Goal: Find specific page/section: Find specific page/section

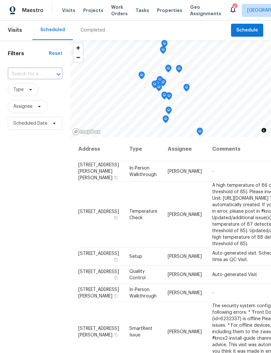
scroll to position [846, 0]
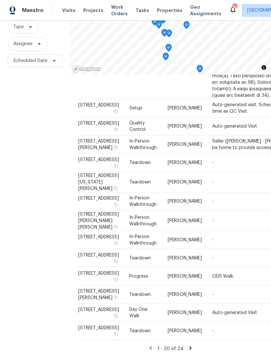
click at [163, 11] on span "Properties" at bounding box center [169, 10] width 25 height 6
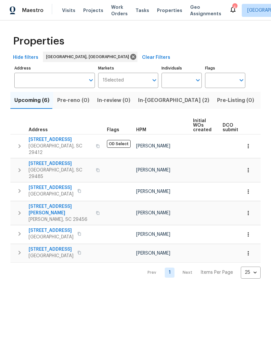
click at [230, 8] on icon at bounding box center [232, 9] width 5 height 6
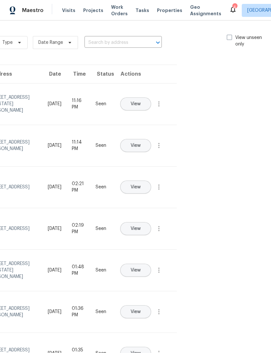
scroll to position [0, 73]
click at [229, 39] on span at bounding box center [229, 37] width 5 height 5
click at [229, 39] on input "View unseen only" at bounding box center [229, 36] width 4 height 4
checkbox input "true"
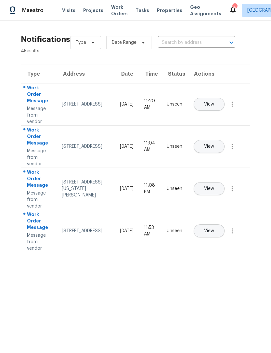
scroll to position [0, 0]
click at [112, 10] on span "Work Orders" at bounding box center [119, 10] width 17 height 13
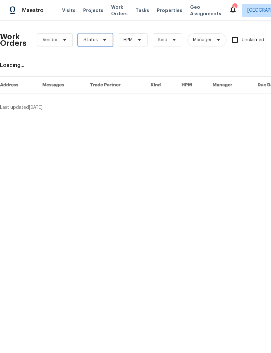
click at [103, 38] on icon at bounding box center [104, 39] width 5 height 5
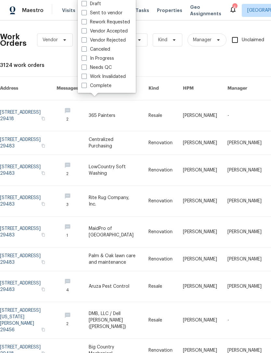
click at [87, 68] on label "Needs QC" at bounding box center [97, 67] width 30 height 6
click at [86, 68] on input "Needs QC" at bounding box center [84, 66] width 4 height 4
checkbox input "true"
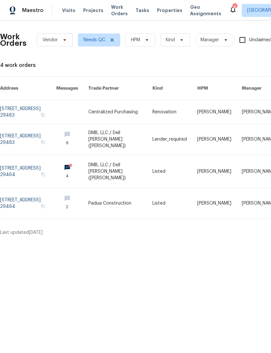
click at [66, 12] on span "Visits" at bounding box center [68, 10] width 13 height 6
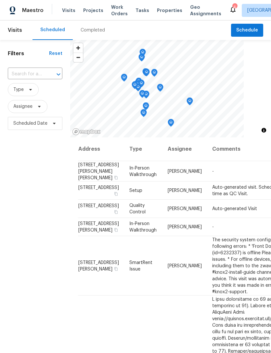
click at [158, 7] on span "Properties" at bounding box center [169, 10] width 25 height 6
